Goal: Information Seeking & Learning: Learn about a topic

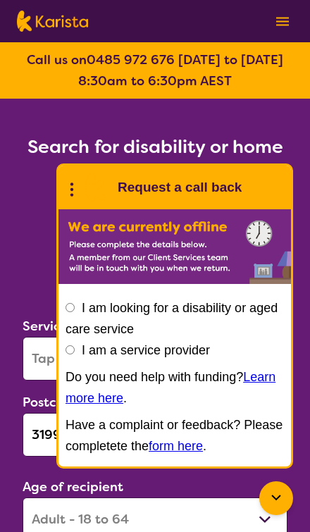
select select "[MEDICAL_DATA]"
select select "AD"
select select "NDIS"
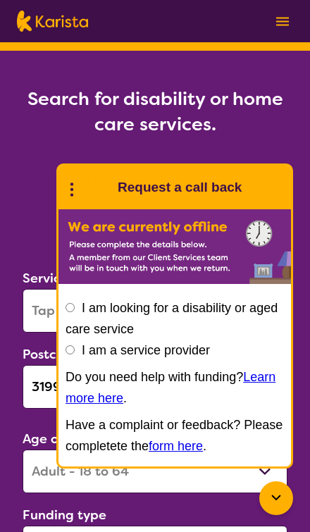
scroll to position [49, 0]
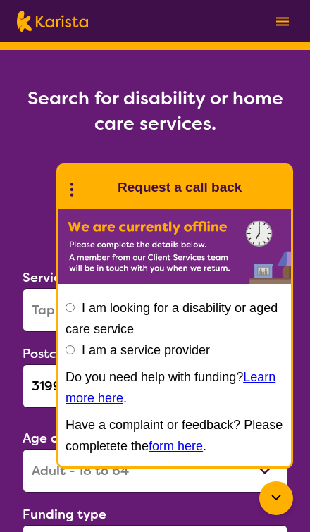
click at [278, 507] on icon at bounding box center [276, 498] width 17 height 17
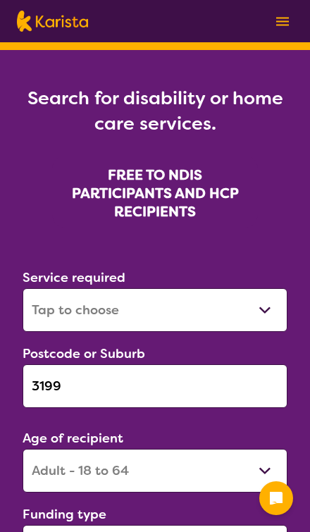
click at [237, 383] on input "3199" at bounding box center [155, 386] width 265 height 44
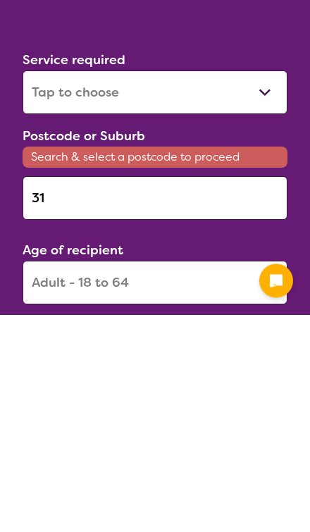
type input "3"
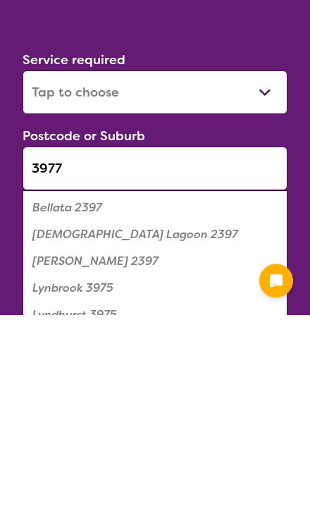
type input "3977"
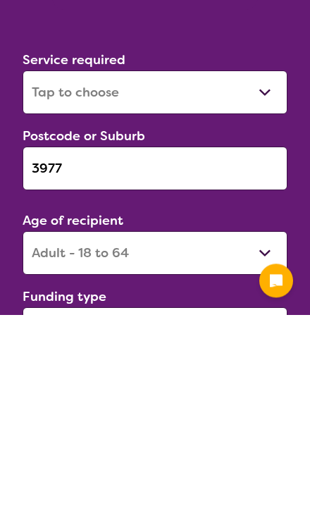
scroll to position [266, 0]
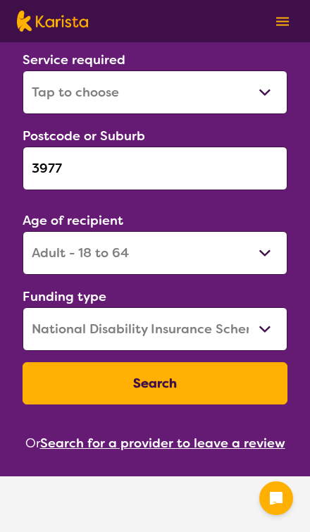
click at [70, 387] on button "Search" at bounding box center [155, 383] width 265 height 42
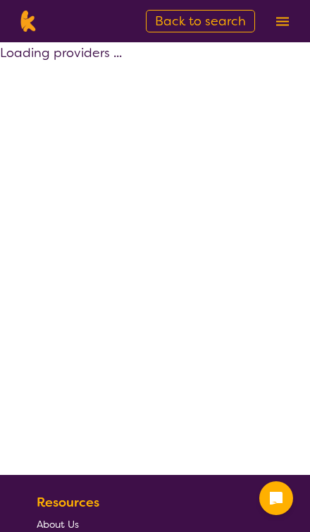
select select "by_score"
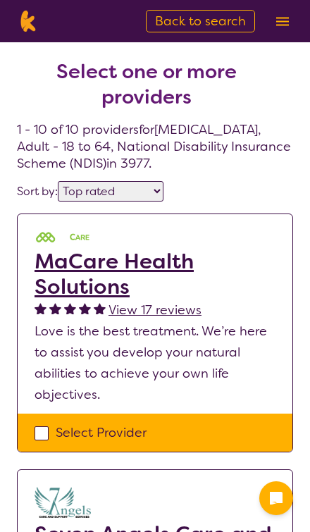
select select "[MEDICAL_DATA]"
select select "AD"
select select "NDIS"
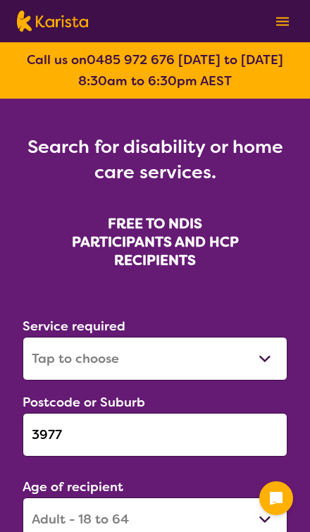
scroll to position [266, 0]
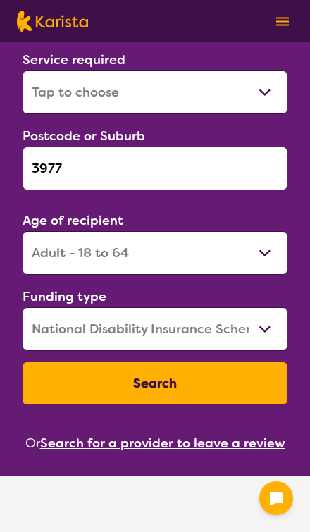
click at [42, 164] on input "3977" at bounding box center [155, 169] width 265 height 44
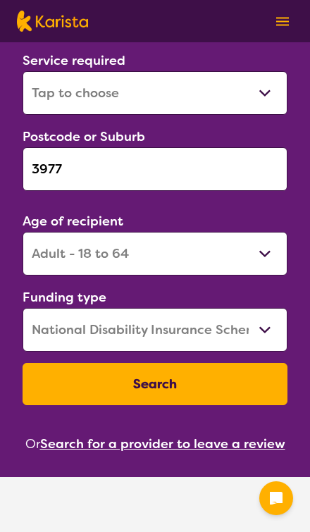
click at [41, 169] on input "3977" at bounding box center [155, 169] width 265 height 44
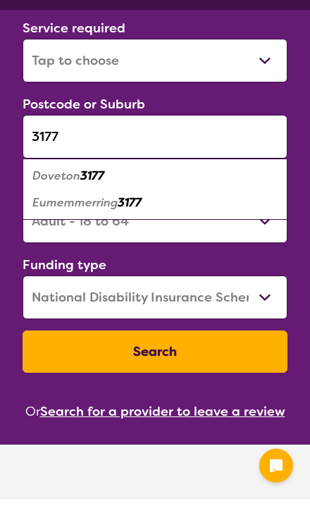
type input "3177"
click at [45, 201] on em "Doveton" at bounding box center [56, 208] width 48 height 15
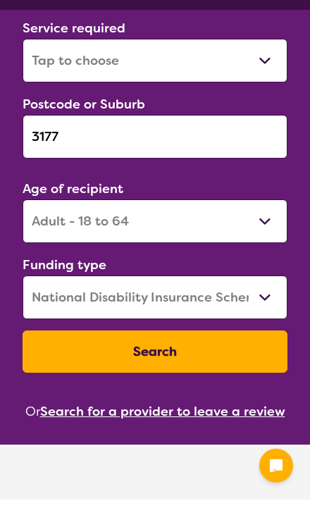
scroll to position [0, 0]
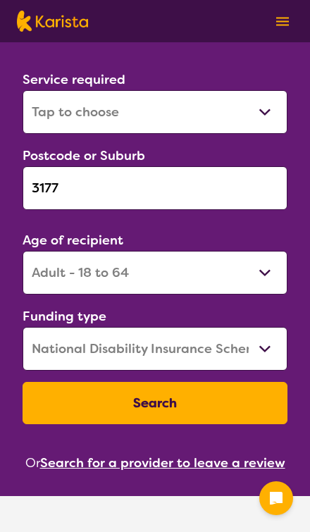
click at [73, 382] on button "Search" at bounding box center [155, 403] width 265 height 42
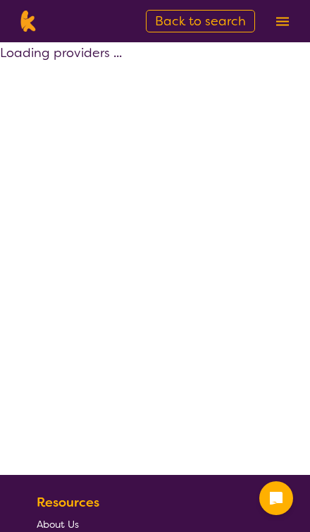
select select "by_score"
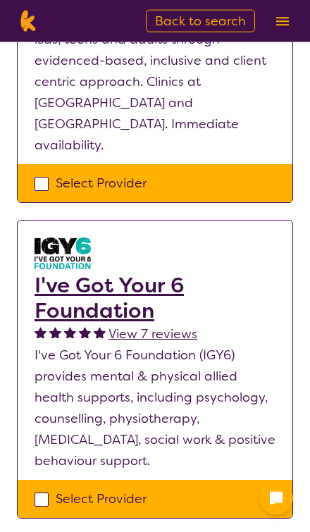
scroll to position [1219, 0]
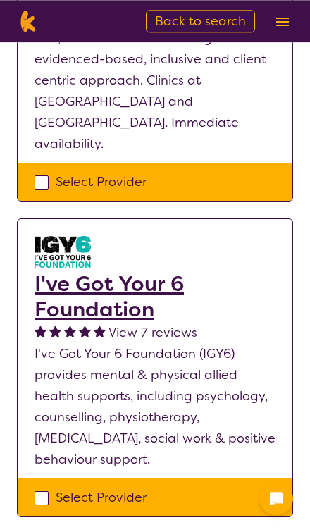
click at [73, 271] on h2 "I've Got Your 6 Foundation" at bounding box center [155, 296] width 241 height 51
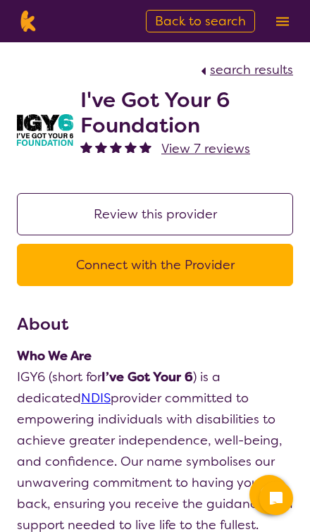
scroll to position [44, 0]
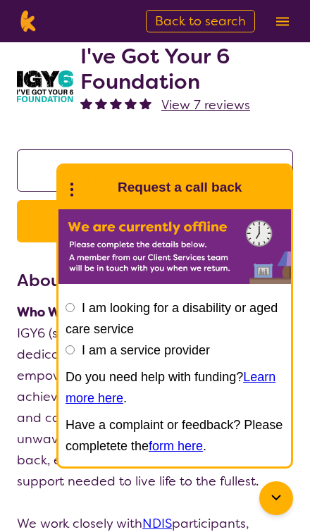
click at [282, 503] on icon at bounding box center [276, 498] width 17 height 17
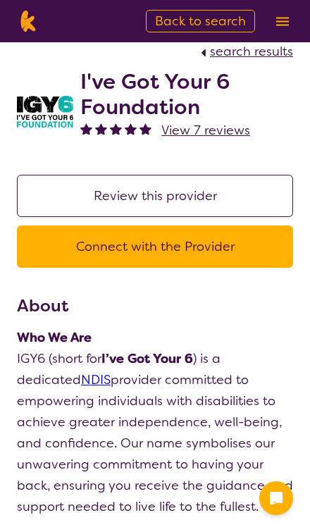
scroll to position [0, 0]
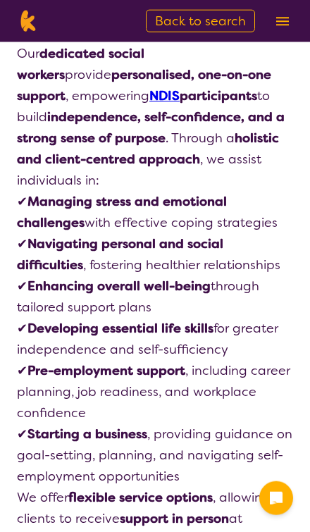
click at [174, 18] on span "Back to search" at bounding box center [200, 21] width 91 height 17
select select "[MEDICAL_DATA]"
select select "AD"
select select "NDIS"
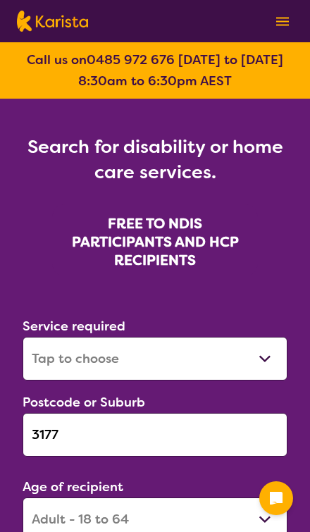
click at [58, 436] on input "3177" at bounding box center [155, 435] width 265 height 44
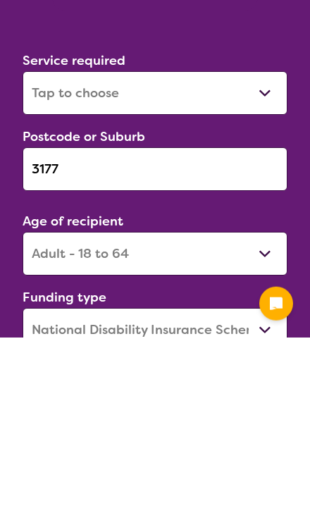
scroll to position [71, 0]
click at [51, 342] on input "3177" at bounding box center [155, 364] width 265 height 44
click at [43, 342] on input "3177" at bounding box center [155, 364] width 265 height 44
click at [42, 342] on input "3177" at bounding box center [155, 364] width 265 height 44
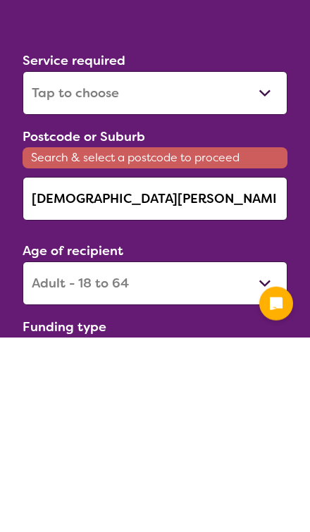
scroll to position [266, 0]
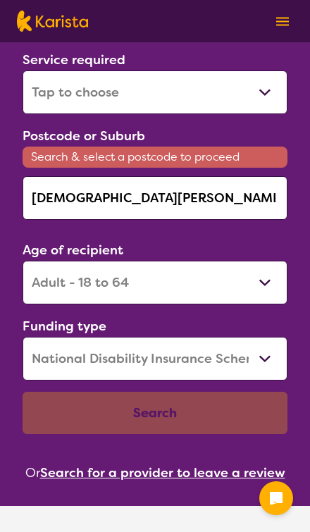
click at [61, 194] on input "Mt Eliza" at bounding box center [155, 198] width 265 height 44
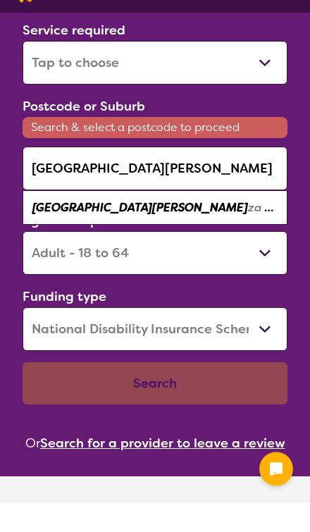
click at [58, 230] on em "Mount Eli" at bounding box center [140, 237] width 216 height 15
type input "3930"
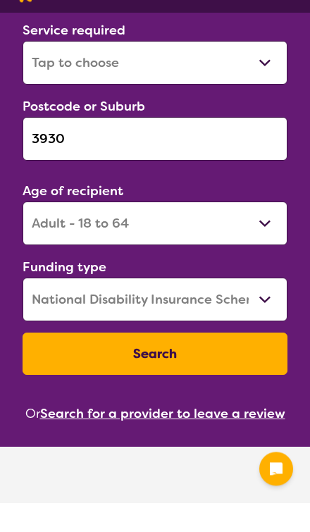
scroll to position [295, 0]
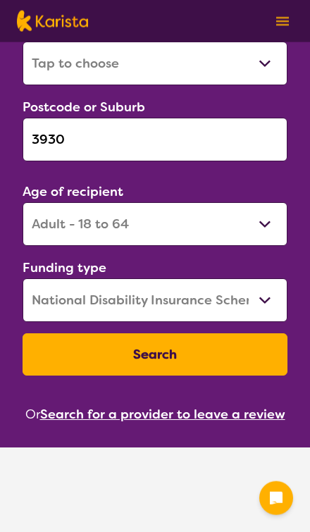
click at [68, 353] on button "Search" at bounding box center [155, 354] width 265 height 42
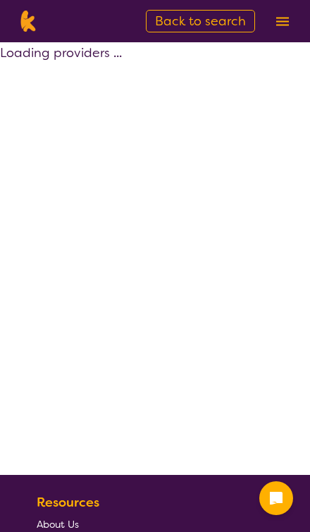
select select "by_score"
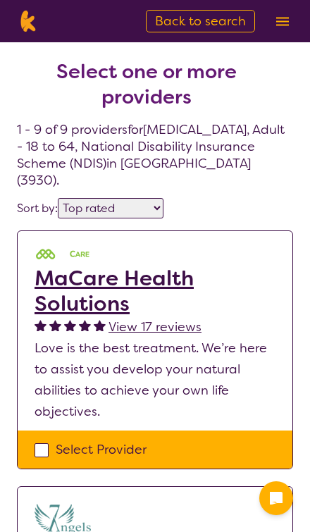
click at [169, 20] on span "Back to search" at bounding box center [200, 21] width 91 height 17
select select "[MEDICAL_DATA]"
select select "AD"
select select "NDIS"
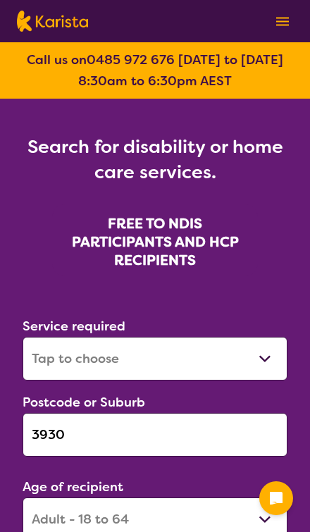
click at [60, 433] on input "3930" at bounding box center [155, 435] width 265 height 44
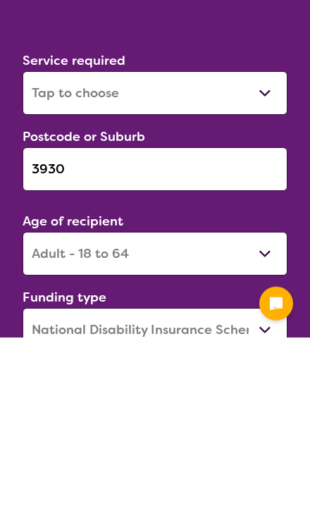
click at [47, 342] on input "3930" at bounding box center [155, 364] width 265 height 44
click at [50, 342] on input "3930" at bounding box center [155, 364] width 265 height 44
click at [49, 342] on input "3930" at bounding box center [155, 364] width 265 height 44
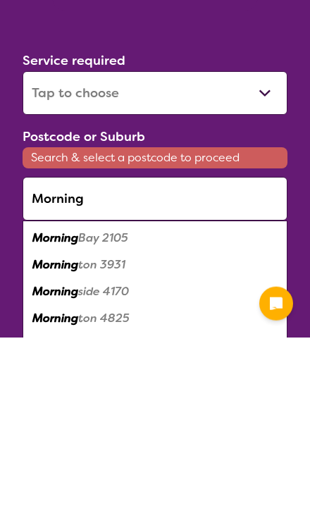
click at [49, 452] on em "Morning" at bounding box center [55, 459] width 46 height 15
type input "3931"
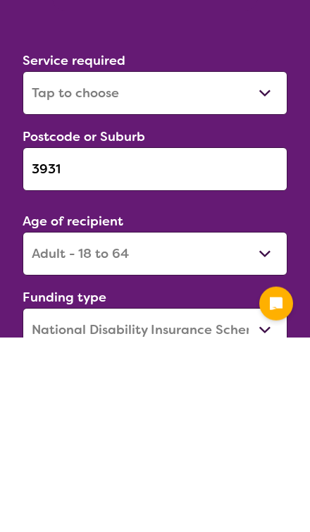
scroll to position [266, 0]
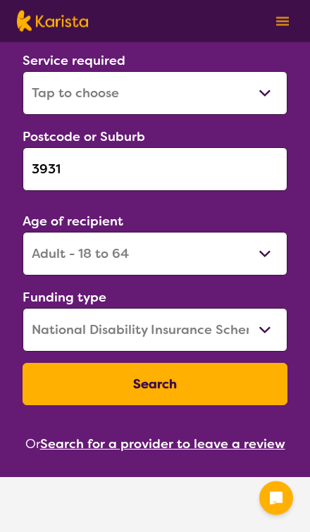
click at [82, 396] on button "Search" at bounding box center [155, 384] width 265 height 42
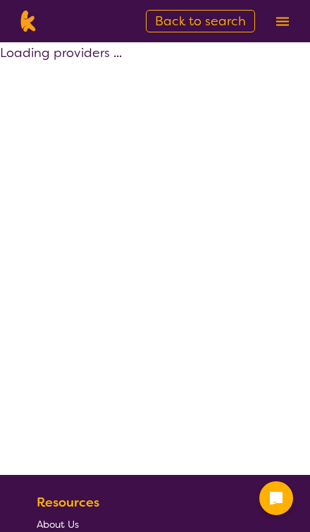
select select "by_score"
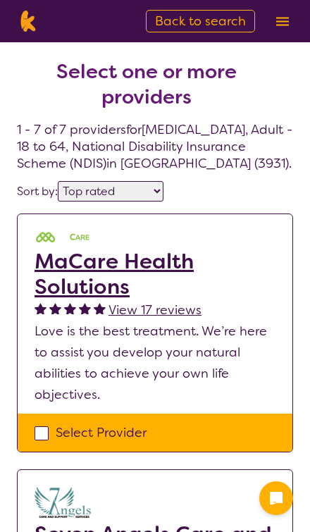
select select "[MEDICAL_DATA]"
select select "AD"
select select "NDIS"
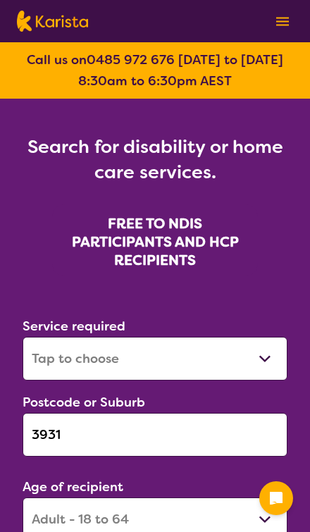
scroll to position [266, 0]
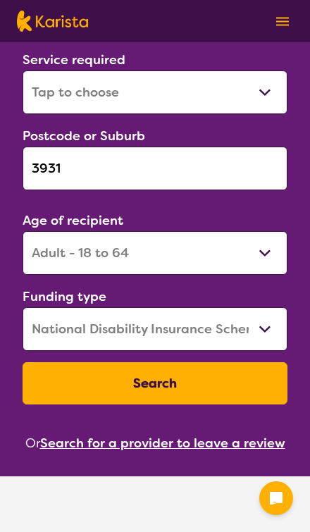
click at [57, 170] on input "3931" at bounding box center [155, 169] width 265 height 44
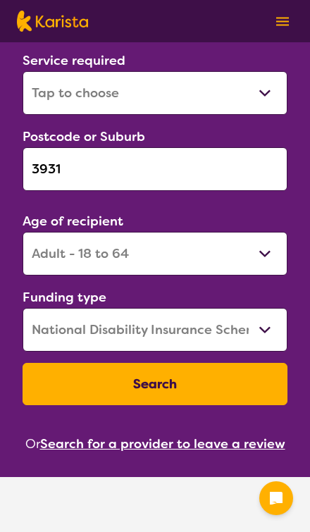
click at [43, 171] on input "3931" at bounding box center [155, 169] width 265 height 44
click at [42, 170] on input "3931" at bounding box center [155, 169] width 265 height 44
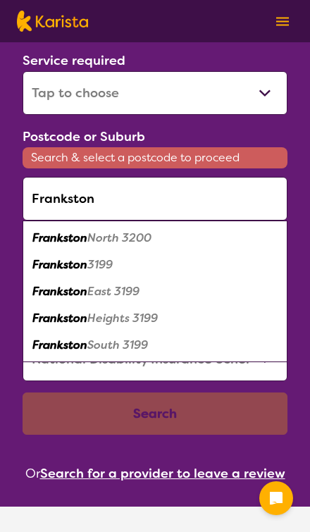
click at [47, 263] on em "Frankston" at bounding box center [59, 264] width 55 height 15
type input "3199"
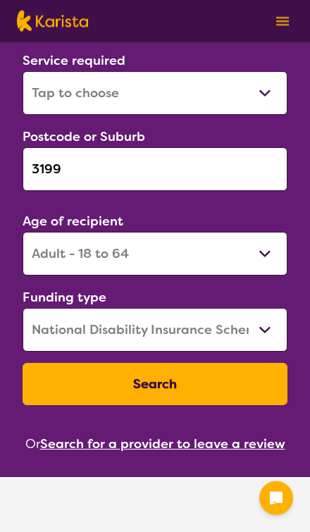
click at [79, 383] on button "Search" at bounding box center [155, 384] width 265 height 42
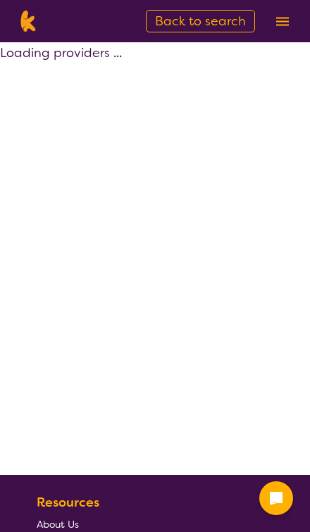
select select "by_score"
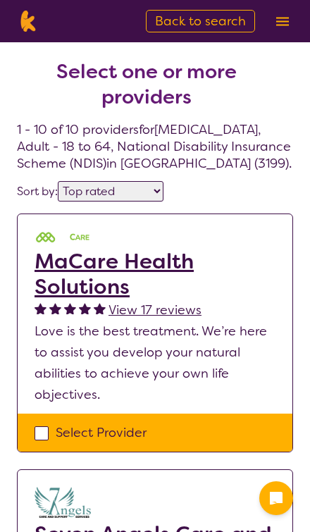
select select "[MEDICAL_DATA]"
select select "AD"
select select "NDIS"
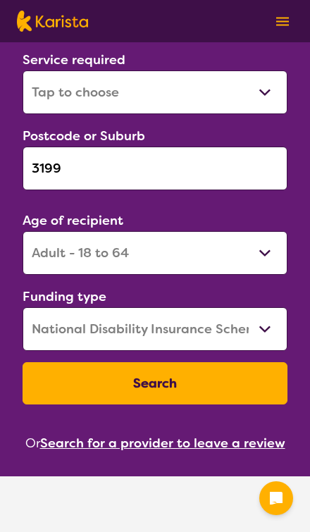
click at [60, 171] on input "3199" at bounding box center [155, 169] width 265 height 44
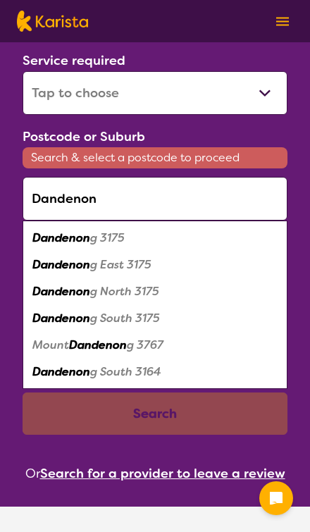
click at [52, 247] on div "Dandenon g 3175" at bounding box center [155, 238] width 251 height 27
type input "3175"
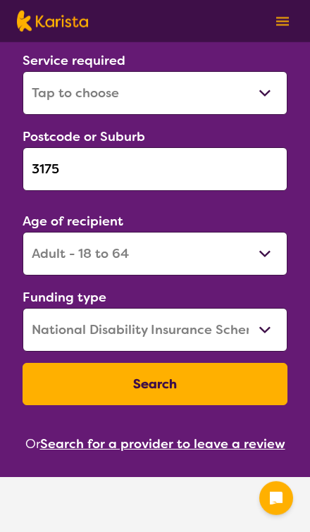
click at [83, 396] on button "Search" at bounding box center [155, 384] width 265 height 42
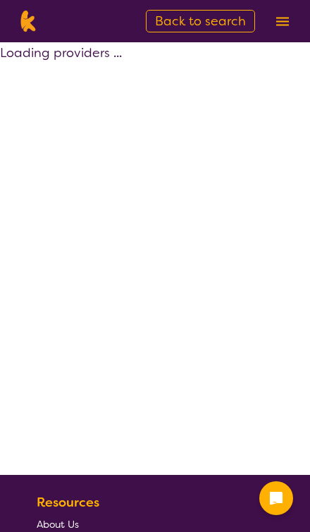
select select "by_score"
